Goal: Transaction & Acquisition: Purchase product/service

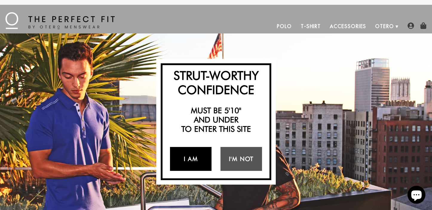
click at [200, 157] on link "I Am" at bounding box center [191, 159] width 42 height 24
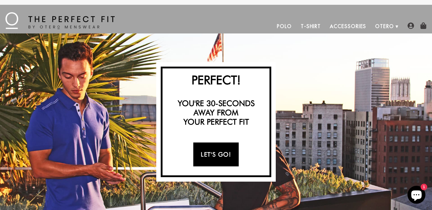
click at [208, 158] on link "Let's Go!" at bounding box center [215, 154] width 45 height 24
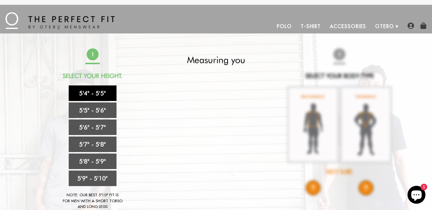
click at [97, 94] on link "5'4" - 5'5"" at bounding box center [93, 93] width 48 height 16
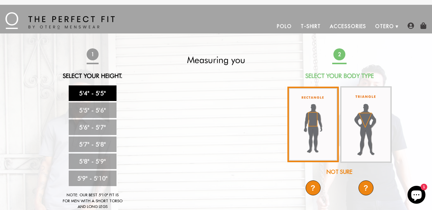
click at [327, 117] on img at bounding box center [312, 125] width 51 height 76
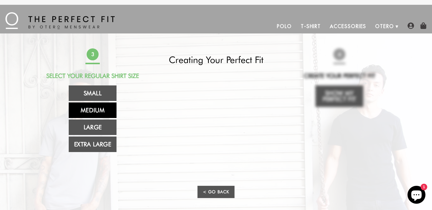
click at [89, 108] on link "Medium" at bounding box center [93, 110] width 48 height 16
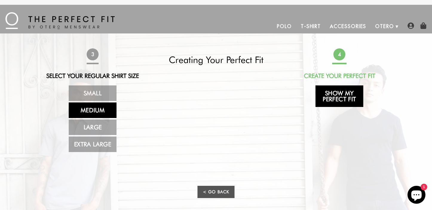
click at [335, 94] on link "Show My Perfect Fit" at bounding box center [339, 95] width 48 height 21
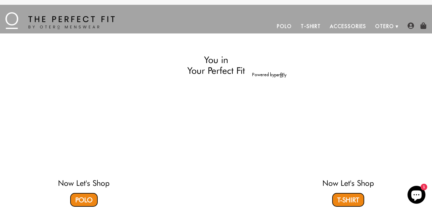
select select "M"
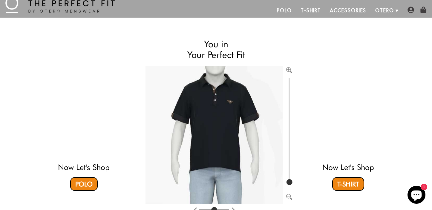
scroll to position [16, 0]
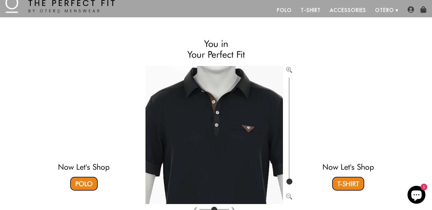
type input "100"
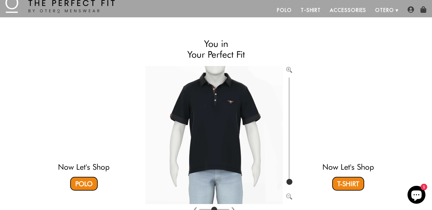
drag, startPoint x: 289, startPoint y: 180, endPoint x: 290, endPoint y: 186, distance: 6.2
click at [290, 186] on input "range" at bounding box center [289, 131] width 6 height 110
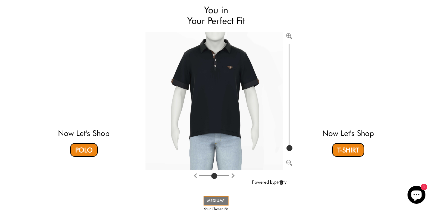
scroll to position [50, 0]
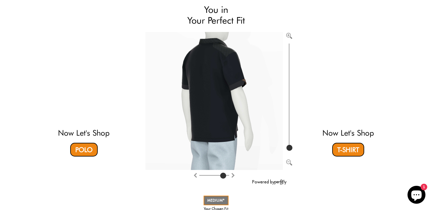
drag, startPoint x: 213, startPoint y: 174, endPoint x: 224, endPoint y: 172, distance: 11.2
type input "7"
click at [224, 176] on input "range" at bounding box center [214, 176] width 30 height 1
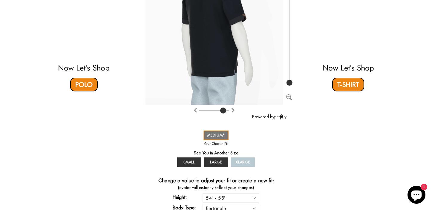
scroll to position [134, 0]
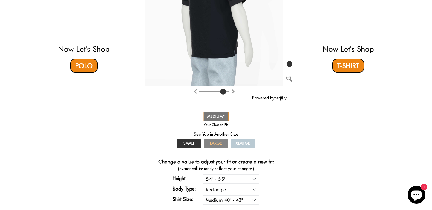
click at [217, 141] on span "LARGE" at bounding box center [216, 143] width 12 height 4
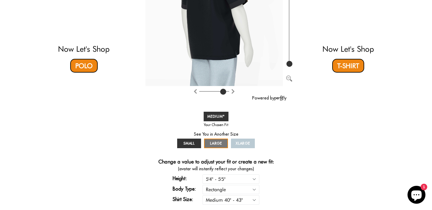
click at [252, 143] on link "XLARGE" at bounding box center [243, 144] width 24 height 10
click at [186, 144] on span "SMALL" at bounding box center [189, 143] width 12 height 4
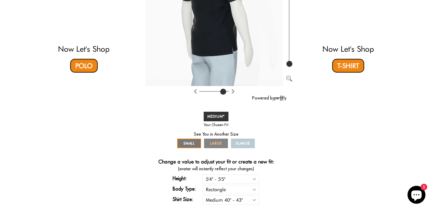
click at [220, 140] on link "LARGE" at bounding box center [216, 144] width 24 height 10
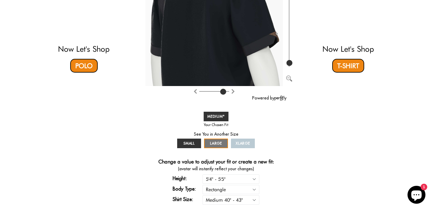
type input "100"
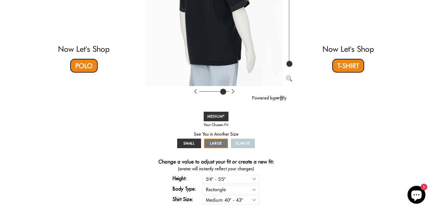
click at [288, 66] on input "range" at bounding box center [289, 13] width 6 height 110
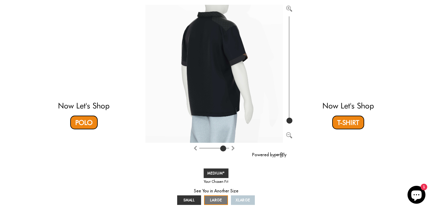
scroll to position [76, 0]
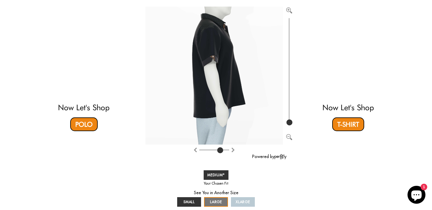
drag, startPoint x: 223, startPoint y: 150, endPoint x: 219, endPoint y: 150, distance: 4.2
type input "6"
click at [219, 151] on input "range" at bounding box center [214, 151] width 30 height 1
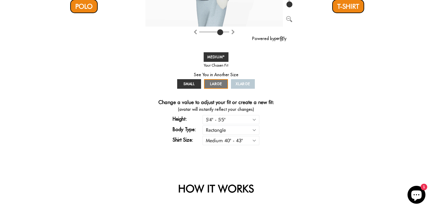
scroll to position [194, 0]
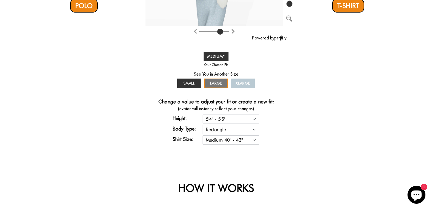
click at [236, 137] on select "Small 36" - 39" Medium 40" - 43" Large 44" - 47" Extra Large 48" - 50"" at bounding box center [230, 139] width 57 height 9
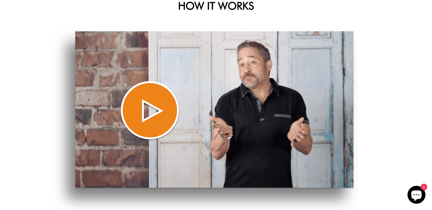
scroll to position [384, 0]
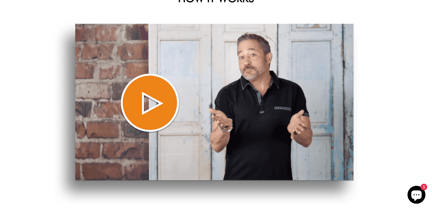
click at [150, 123] on img at bounding box center [206, 113] width 306 height 185
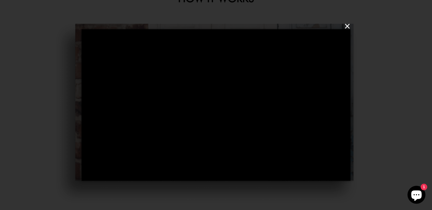
click at [348, 27] on button "×" at bounding box center [217, 26] width 269 height 18
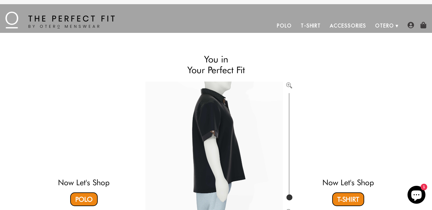
scroll to position [0, 0]
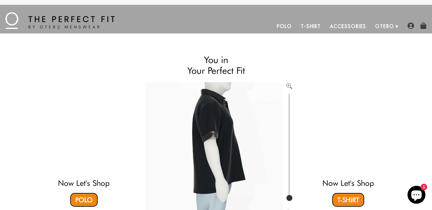
click at [288, 28] on link "Polo" at bounding box center [284, 26] width 24 height 14
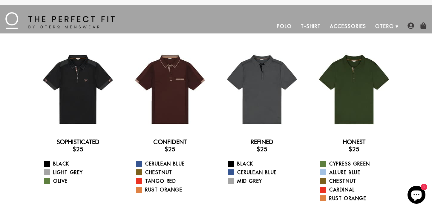
click at [305, 29] on link "T-Shirt" at bounding box center [310, 26] width 29 height 14
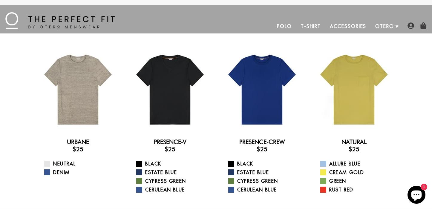
click at [285, 24] on link "Polo" at bounding box center [284, 26] width 24 height 14
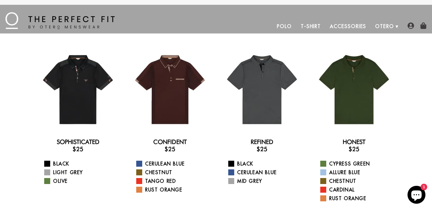
click at [363, 26] on link "Accessories" at bounding box center [347, 26] width 45 height 14
